Goal: Information Seeking & Learning: Learn about a topic

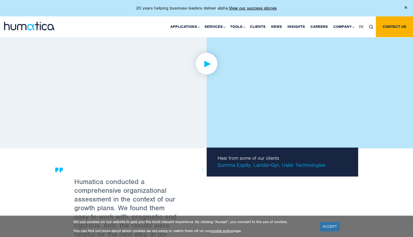
scroll to position [884, 0]
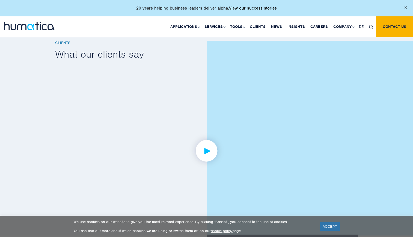
scroll to position [753, 0]
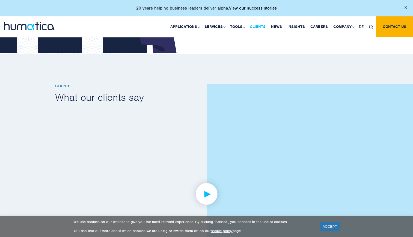
click at [264, 27] on link "Clients" at bounding box center [257, 26] width 21 height 21
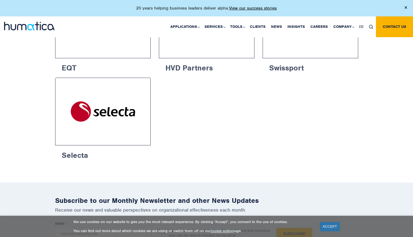
scroll to position [945, 0]
click at [360, 27] on span "DE" at bounding box center [361, 26] width 5 height 5
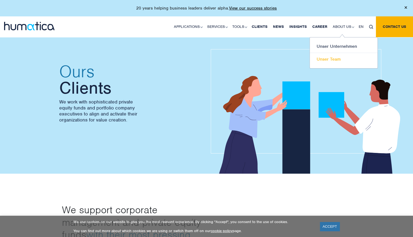
click at [328, 57] on link "Unser Team" at bounding box center [343, 59] width 68 height 13
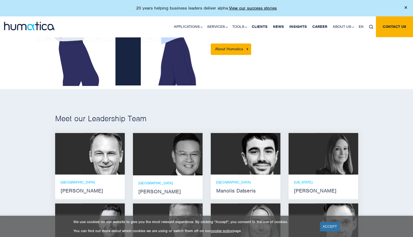
scroll to position [328, 0]
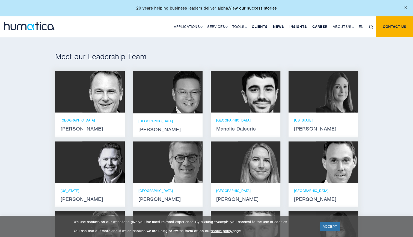
click at [83, 127] on strong "[PERSON_NAME]" at bounding box center [90, 129] width 59 height 4
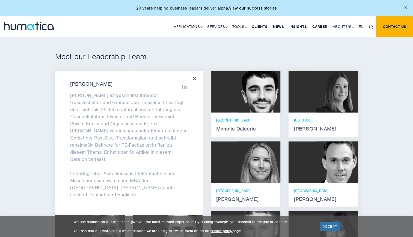
drag, startPoint x: 83, startPoint y: 125, endPoint x: 36, endPoint y: 117, distance: 48.1
click at [36, 117] on div "Meet our Leadership Team Andros Payne Er verfügt über Abschlüsse in Elektrotech…" at bounding box center [206, 166] width 413 height 278
click at [196, 77] on icon at bounding box center [194, 78] width 4 height 4
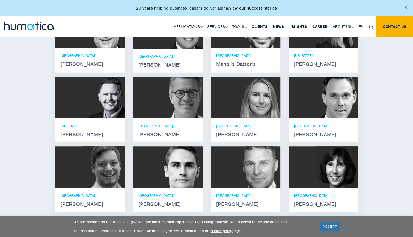
scroll to position [393, 0]
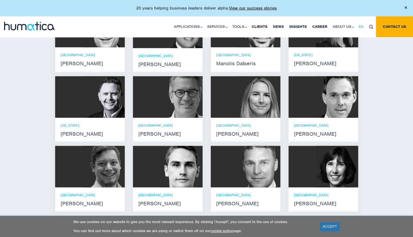
click at [361, 25] on span "EN" at bounding box center [360, 26] width 5 height 5
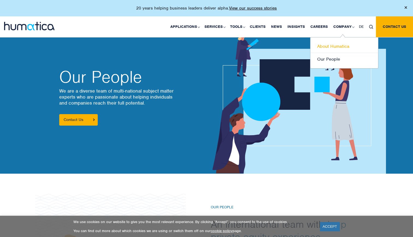
click at [335, 43] on link "About Humatica" at bounding box center [344, 46] width 68 height 13
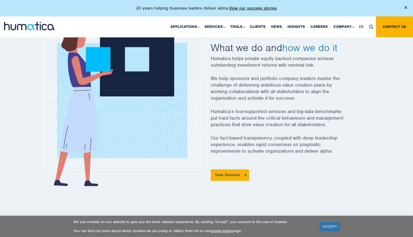
scroll to position [196, 0]
click at [233, 176] on link "View Services" at bounding box center [230, 174] width 38 height 11
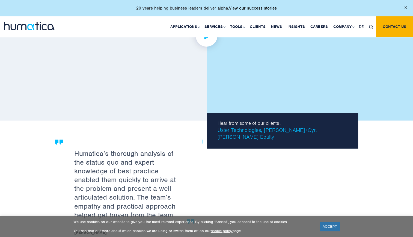
scroll to position [829, 0]
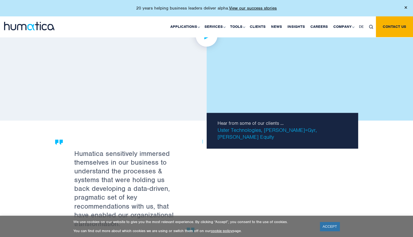
click at [190, 176] on div "Humatica sensitively immersed themselves in our business to understand the proc…" at bounding box center [128, 195] width 147 height 112
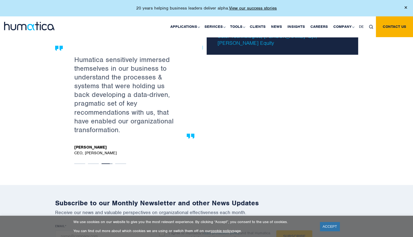
scroll to position [923, 0]
